Goal: Find specific page/section: Find specific page/section

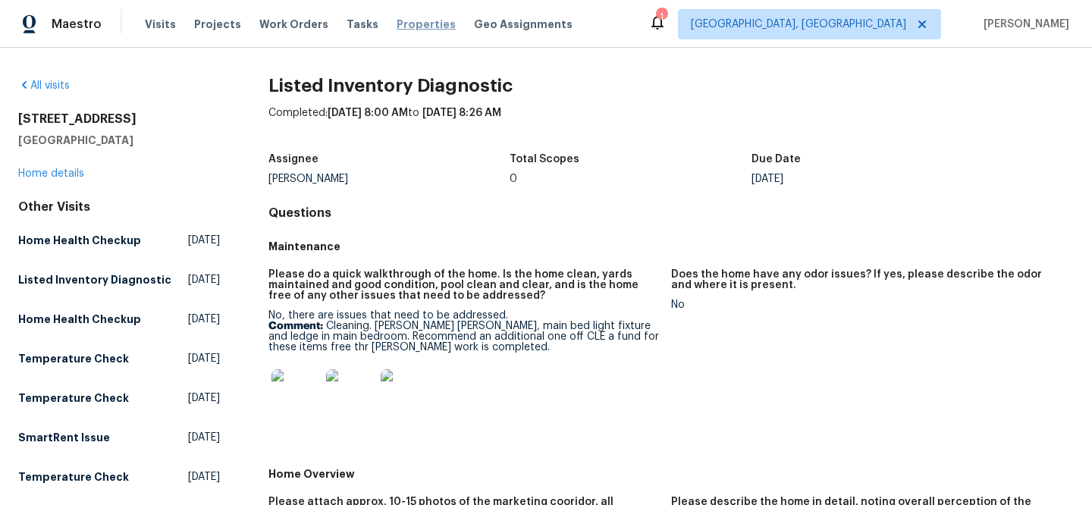
click at [397, 27] on span "Properties" at bounding box center [426, 24] width 59 height 15
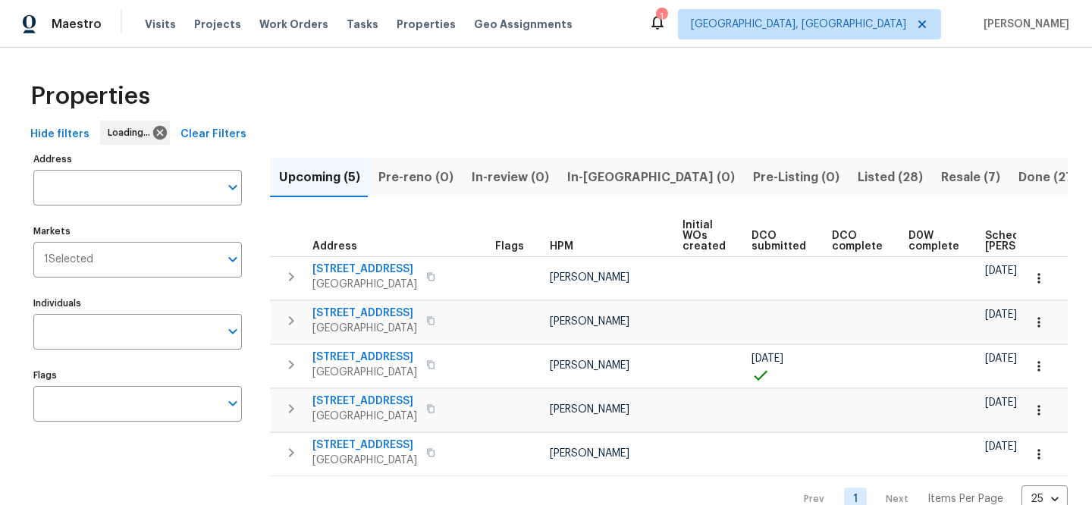
click at [222, 127] on span "Clear Filters" at bounding box center [214, 134] width 66 height 19
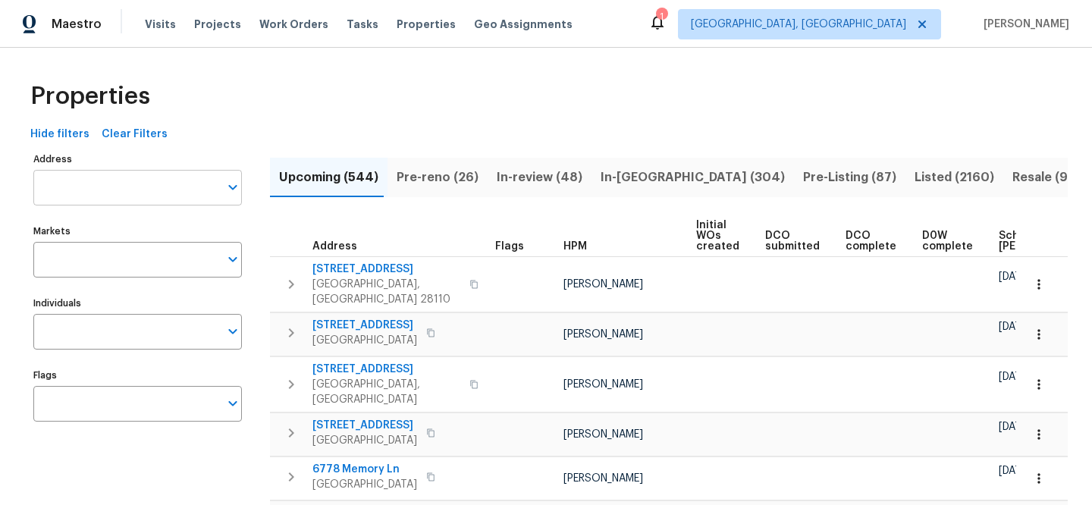
click at [142, 189] on input "Address" at bounding box center [126, 188] width 186 height 36
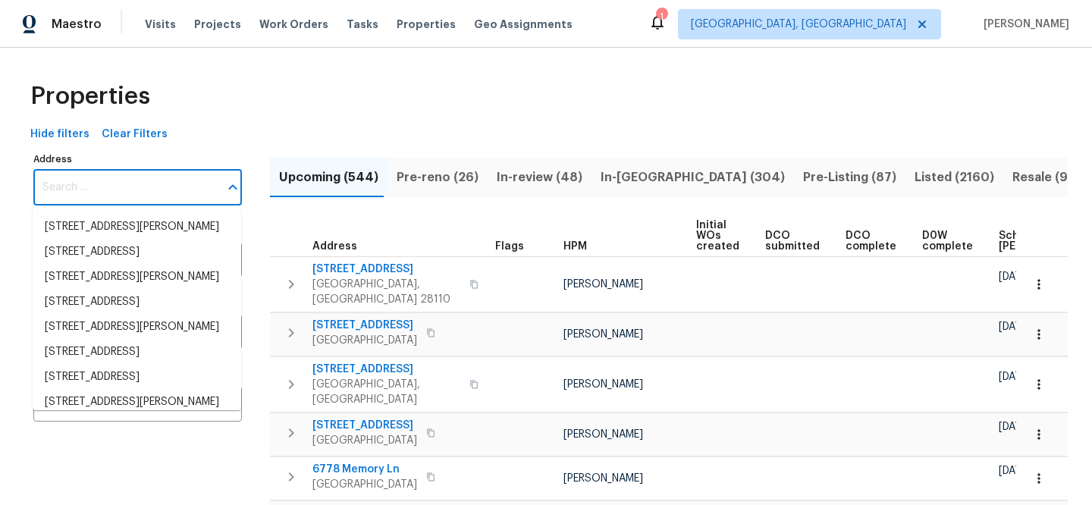
paste input "[STREET_ADDRESS]"
type input "[STREET_ADDRESS]"
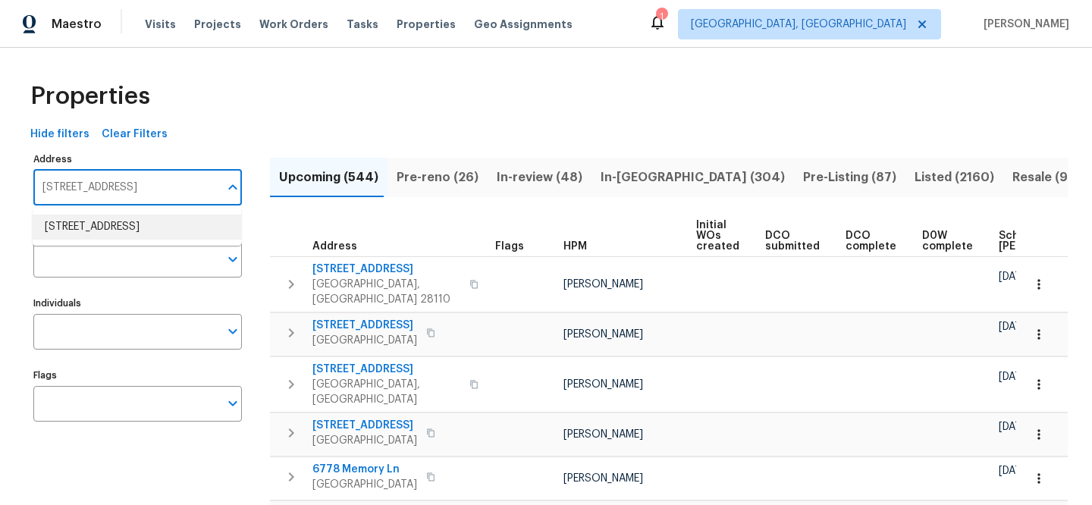
click at [165, 224] on li "[STREET_ADDRESS]" at bounding box center [137, 227] width 209 height 25
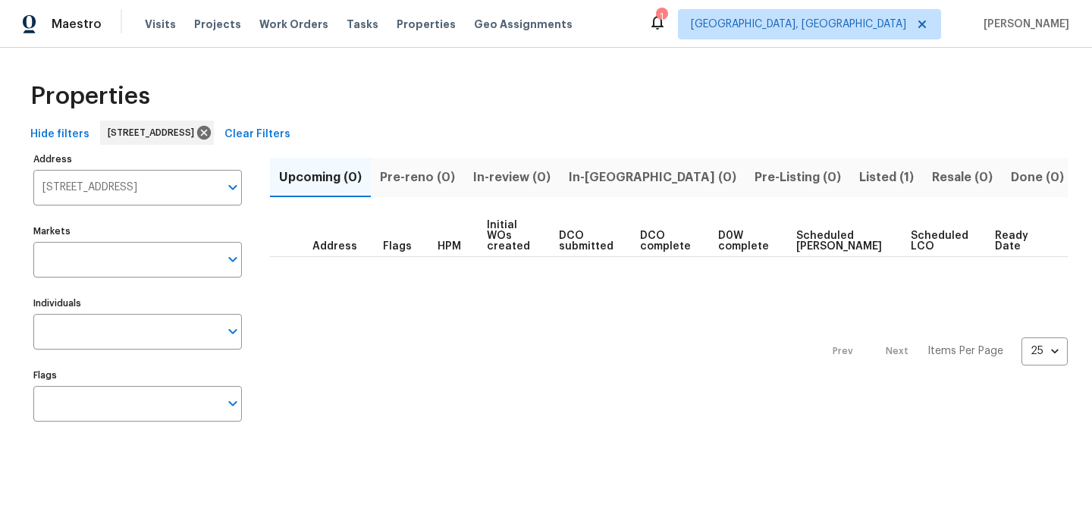
click at [860, 180] on span "Listed (1)" at bounding box center [887, 177] width 55 height 21
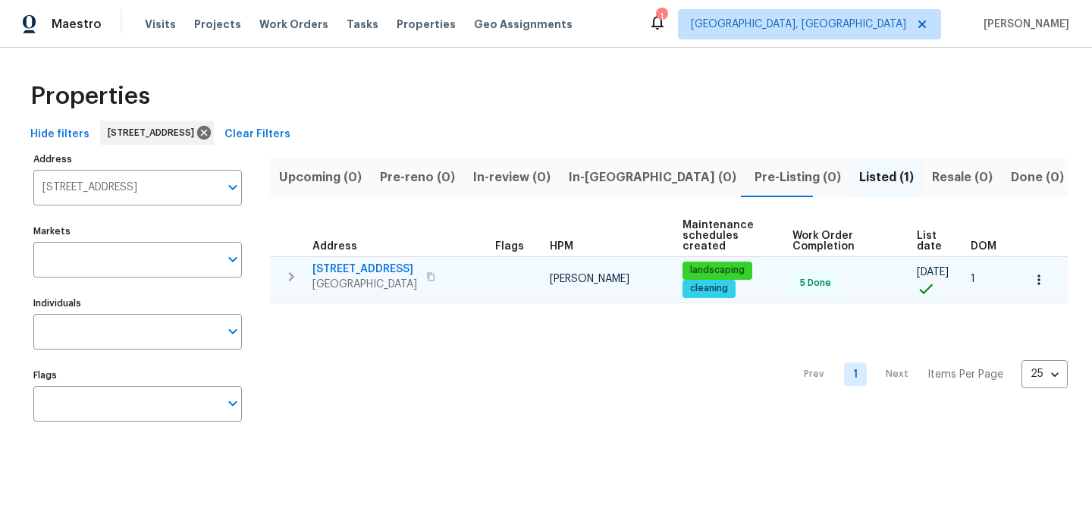
click at [384, 269] on span "[STREET_ADDRESS]" at bounding box center [365, 269] width 105 height 15
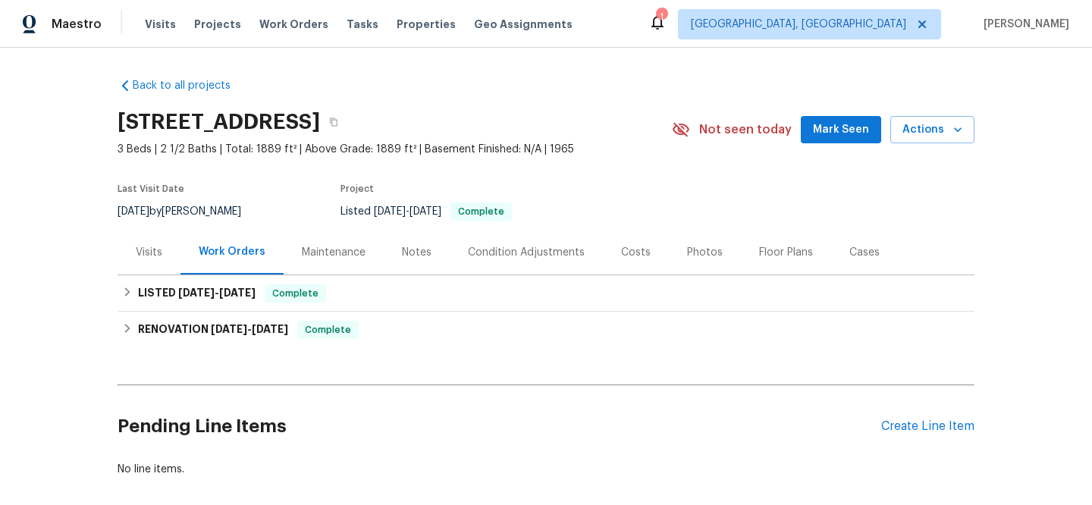
click at [156, 259] on div "Visits" at bounding box center [149, 252] width 63 height 45
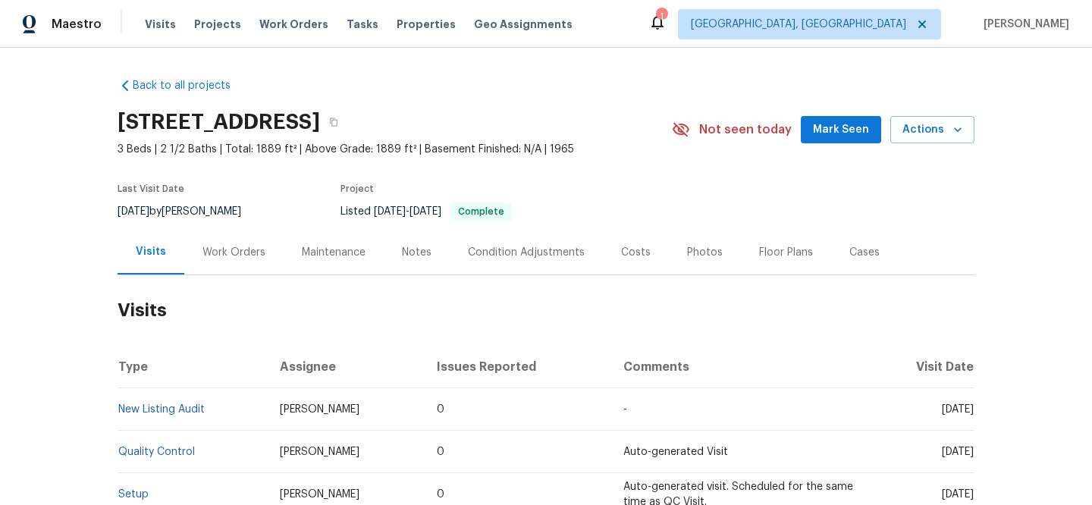
scroll to position [137, 0]
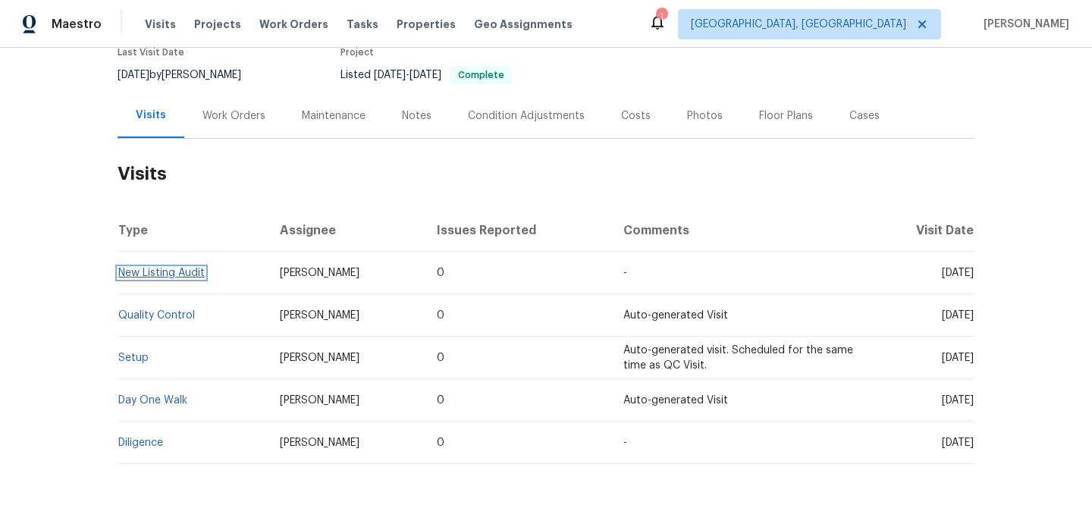
click at [196, 273] on link "New Listing Audit" at bounding box center [161, 273] width 86 height 11
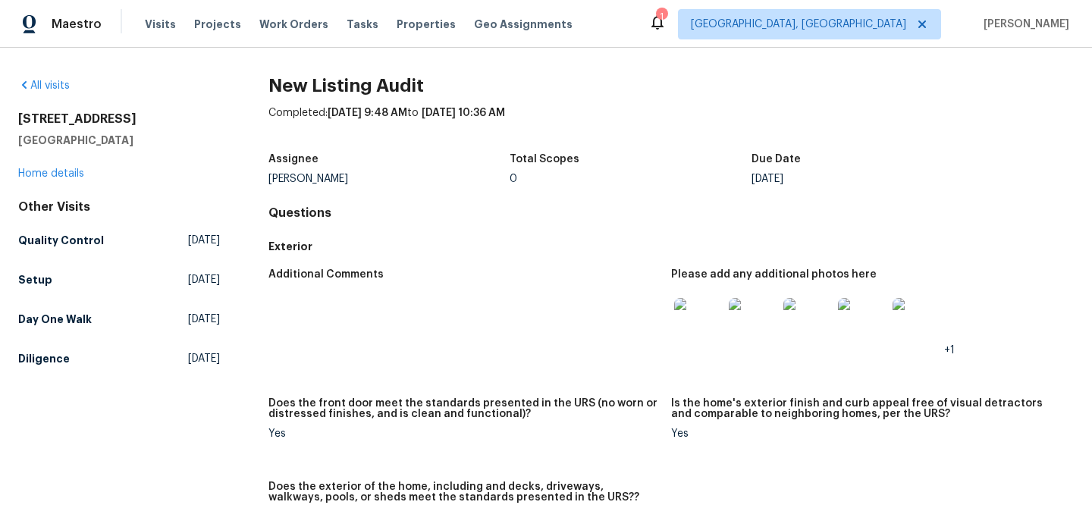
click at [684, 327] on img at bounding box center [698, 322] width 49 height 49
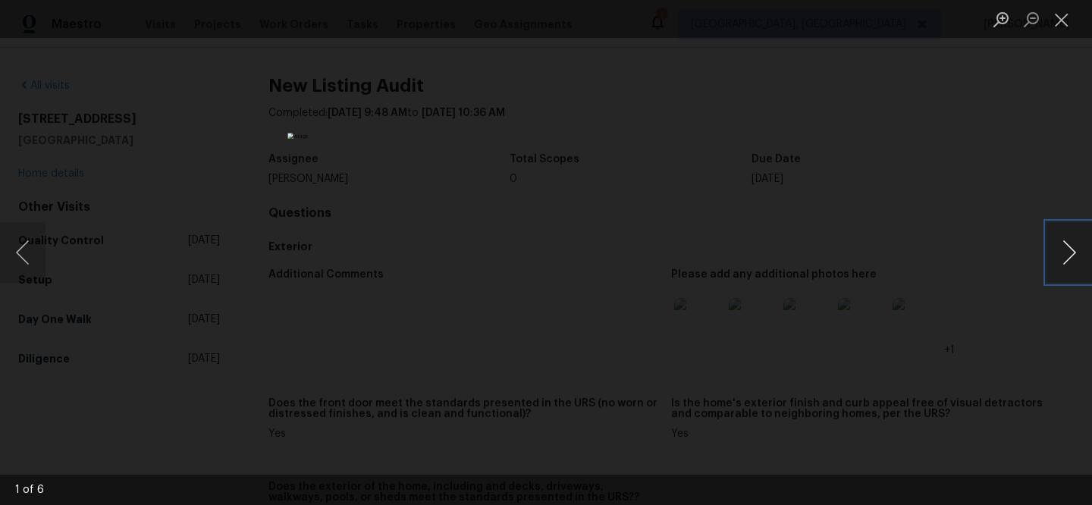
click at [1060, 251] on button "Next image" at bounding box center [1070, 252] width 46 height 61
click at [1059, 251] on button "Next image" at bounding box center [1070, 252] width 46 height 61
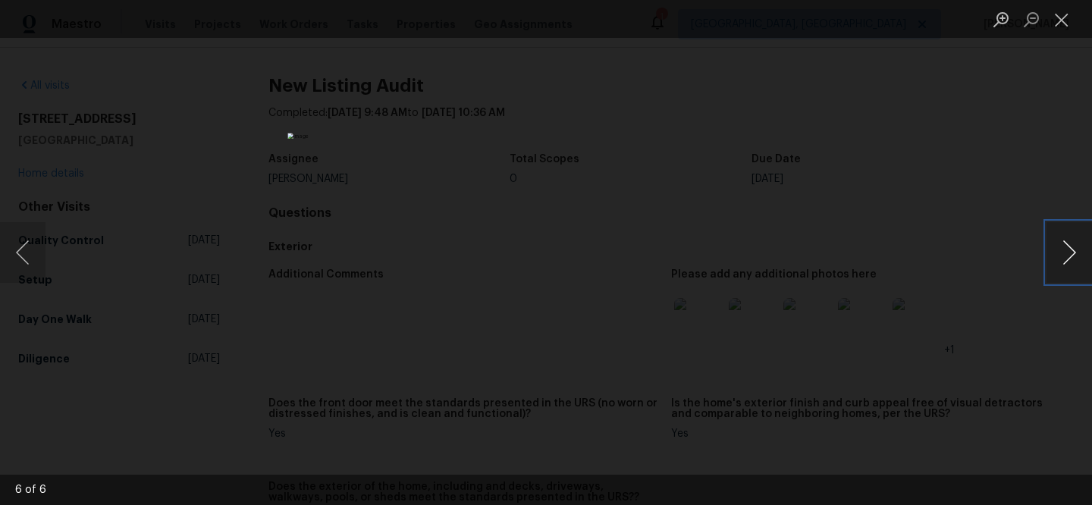
click at [1059, 251] on button "Next image" at bounding box center [1070, 252] width 46 height 61
click at [871, 423] on div "Lightbox" at bounding box center [546, 252] width 1092 height 505
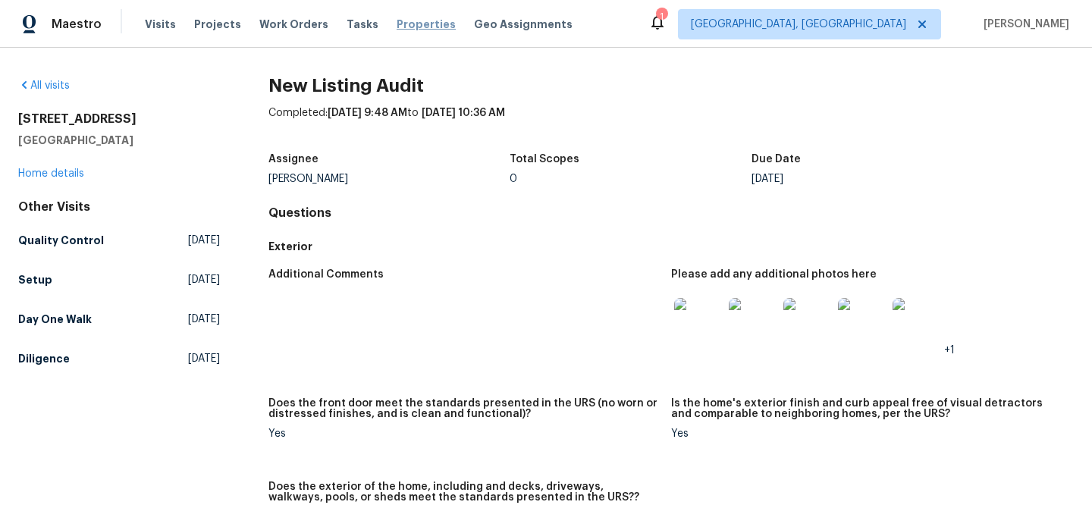
click at [408, 28] on span "Properties" at bounding box center [426, 24] width 59 height 15
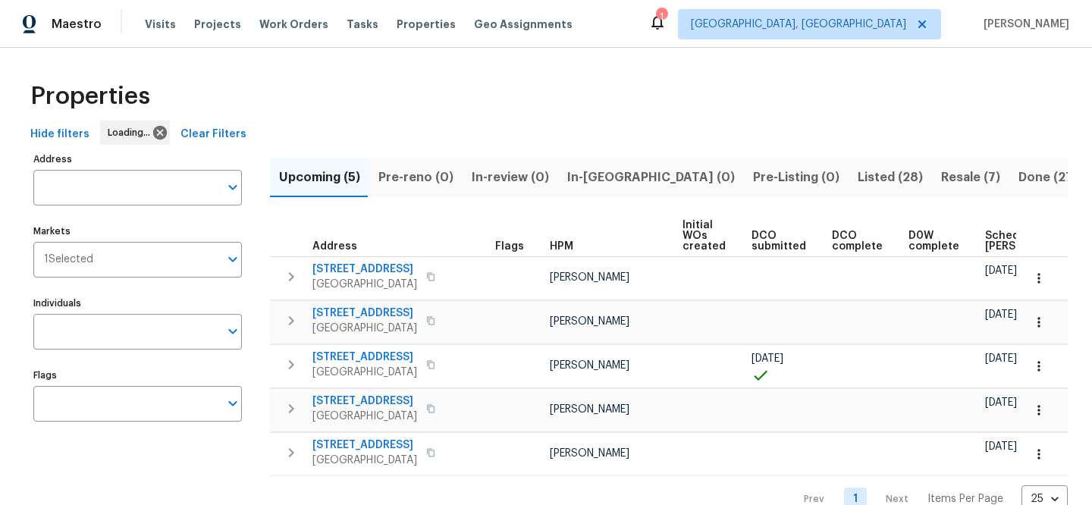
click at [203, 137] on span "Clear Filters" at bounding box center [214, 134] width 66 height 19
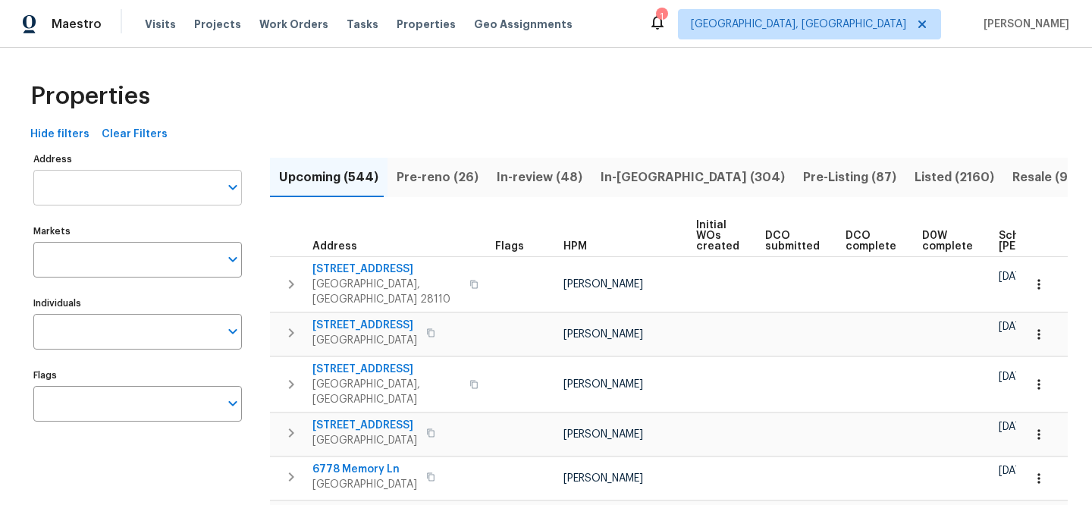
click at [103, 187] on input "Address" at bounding box center [126, 188] width 186 height 36
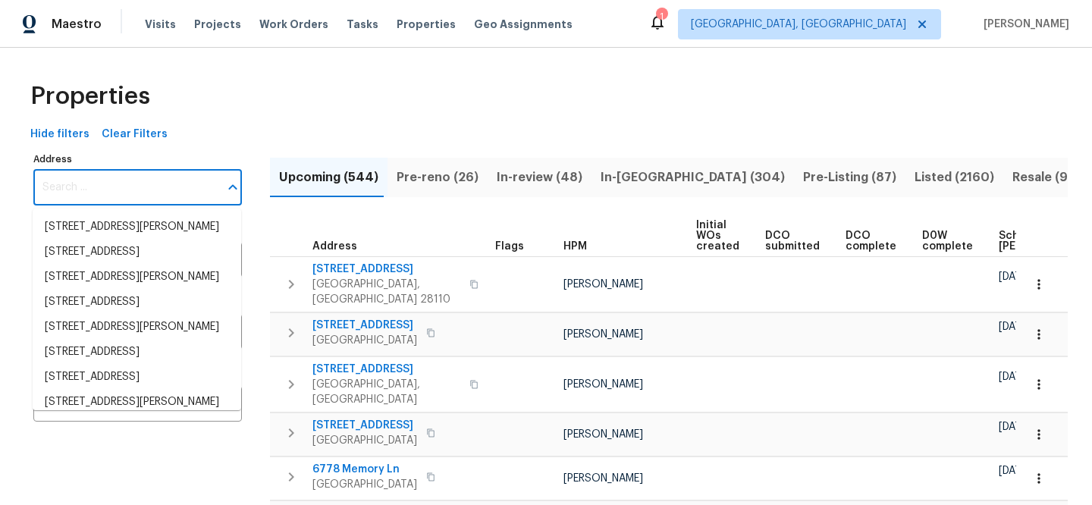
paste input "11574 SE Ross Rd"
type input "11574 SE Ross Rd"
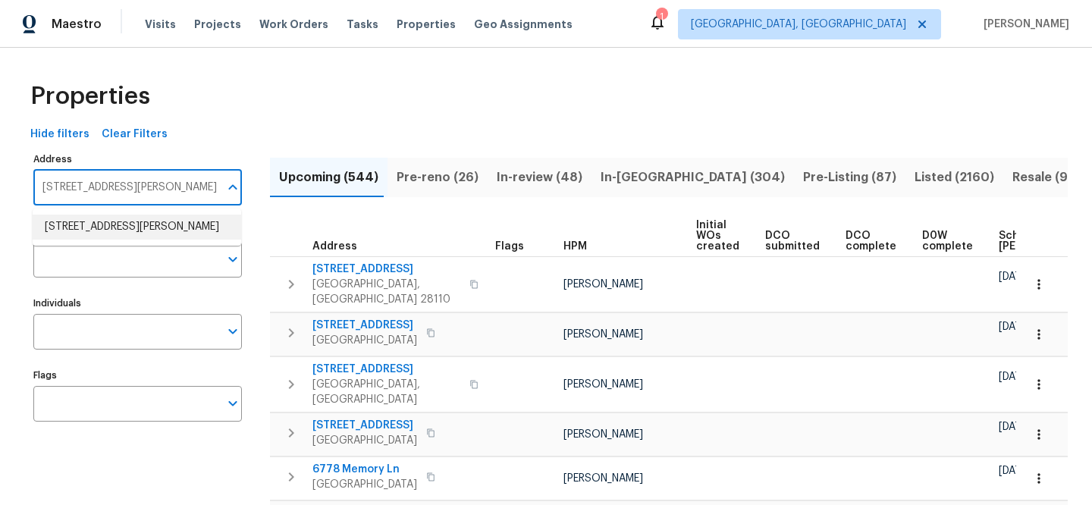
click at [122, 224] on li "11574 SE Ross Rd Happy Valley OR 97086" at bounding box center [137, 227] width 209 height 25
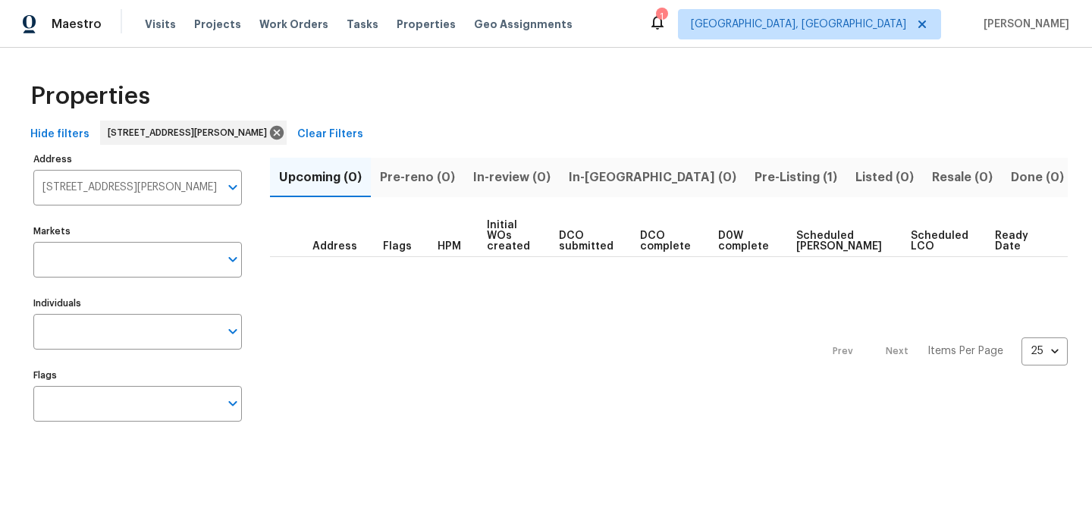
click at [755, 183] on span "Pre-Listing (1)" at bounding box center [796, 177] width 83 height 21
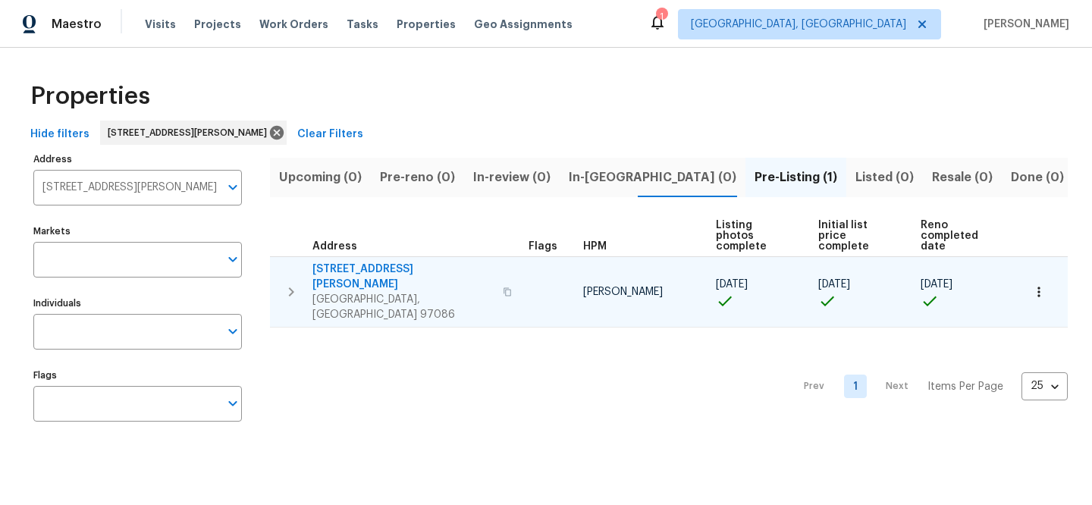
click at [355, 262] on span "11574 SE Ross Rd" at bounding box center [403, 277] width 181 height 30
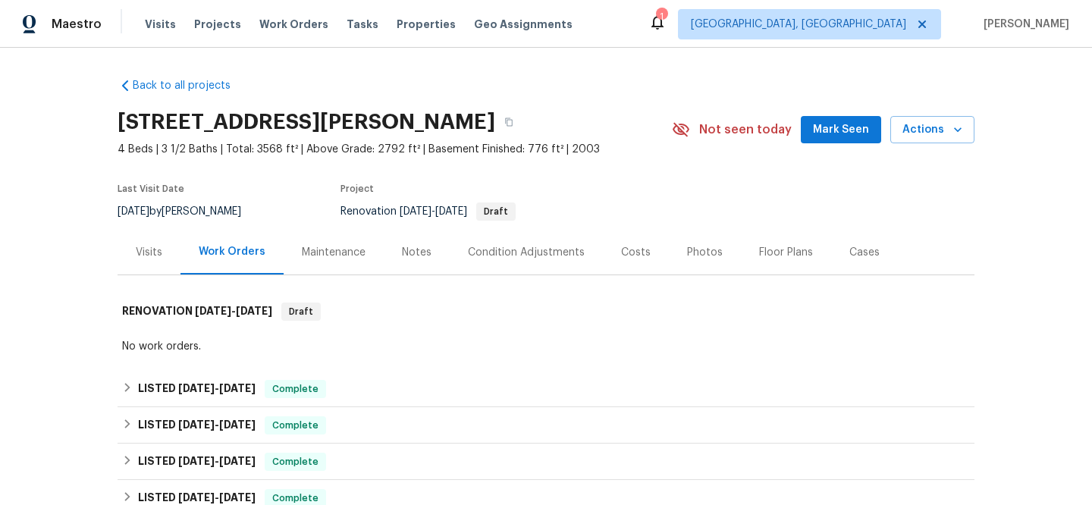
click at [136, 253] on div "Visits" at bounding box center [149, 252] width 27 height 15
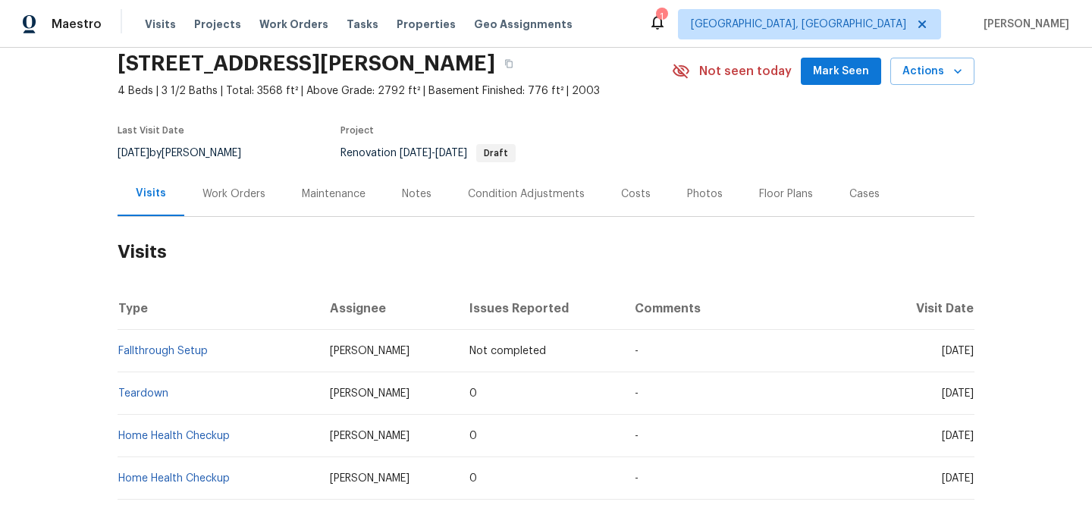
scroll to position [121, 0]
